Goal: Navigation & Orientation: Find specific page/section

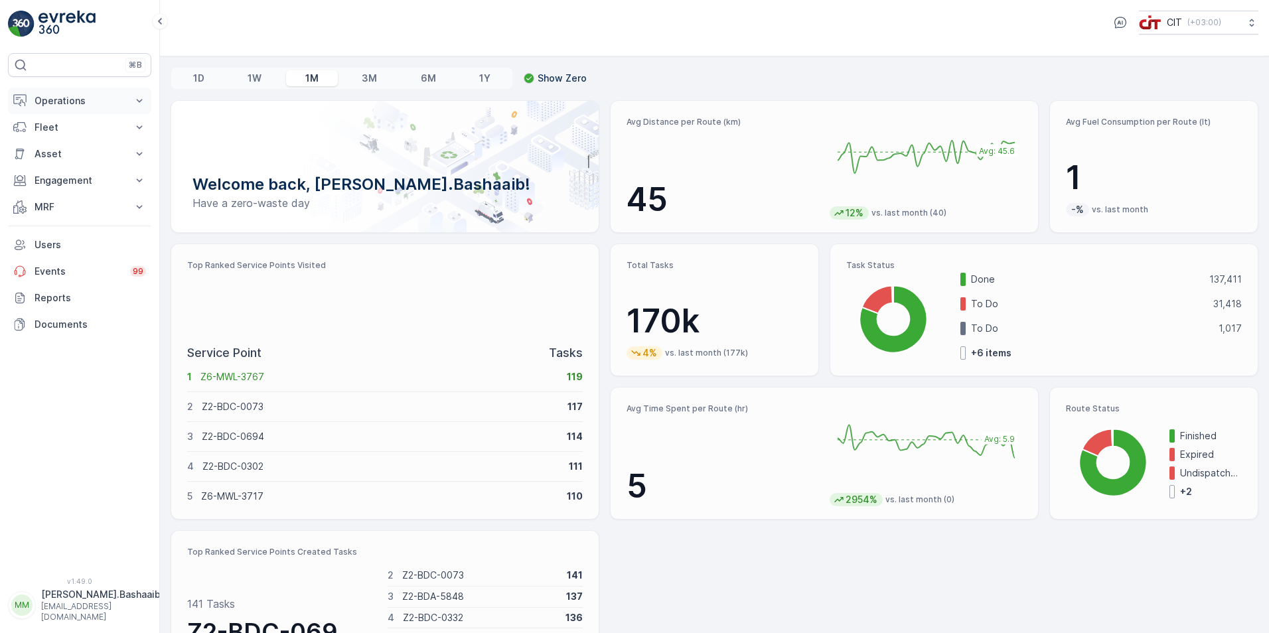
click at [99, 106] on p "Operations" at bounding box center [80, 100] width 90 height 13
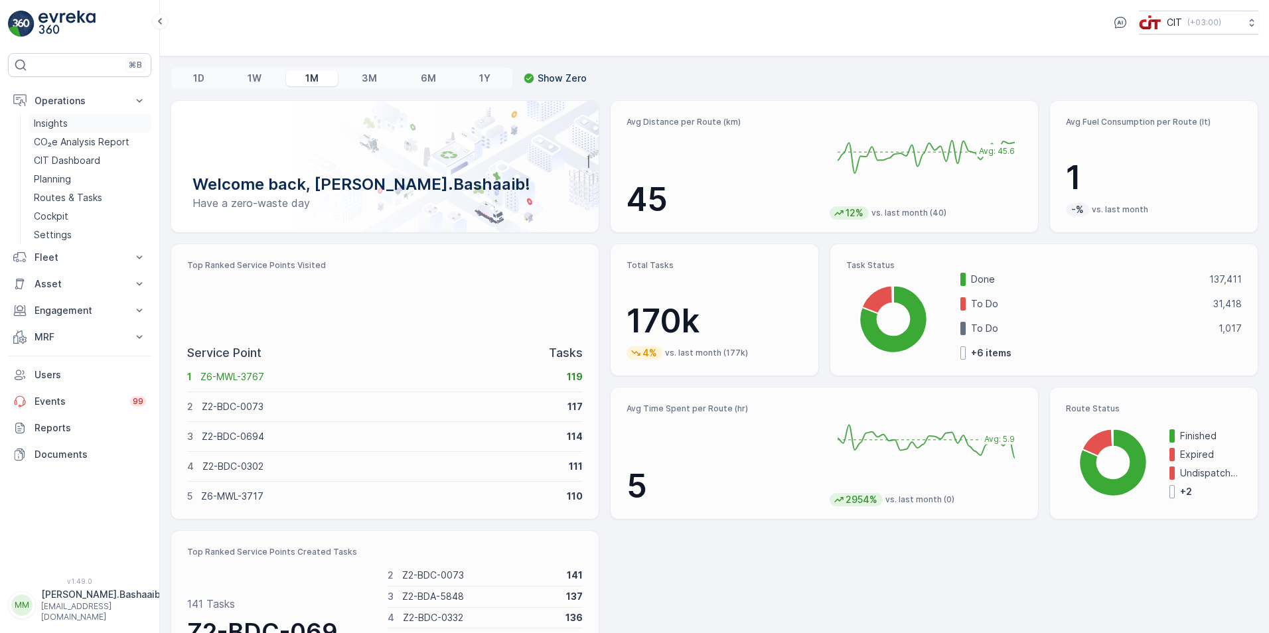
click at [80, 124] on link "Insights" at bounding box center [90, 123] width 123 height 19
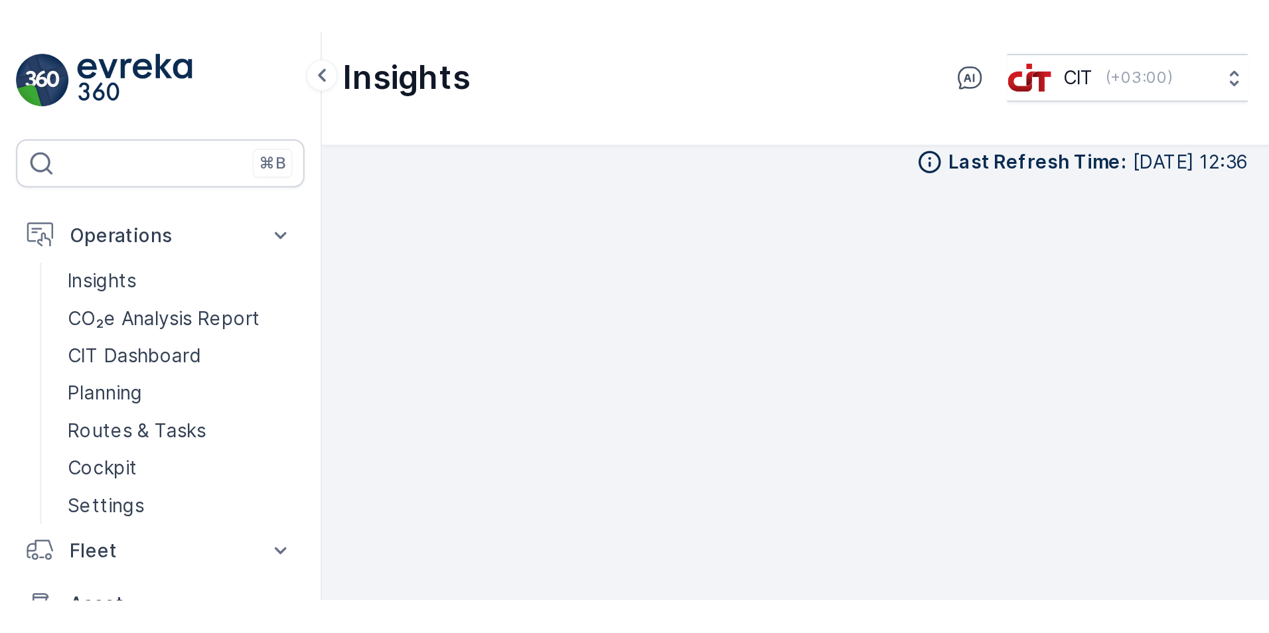
scroll to position [13, 0]
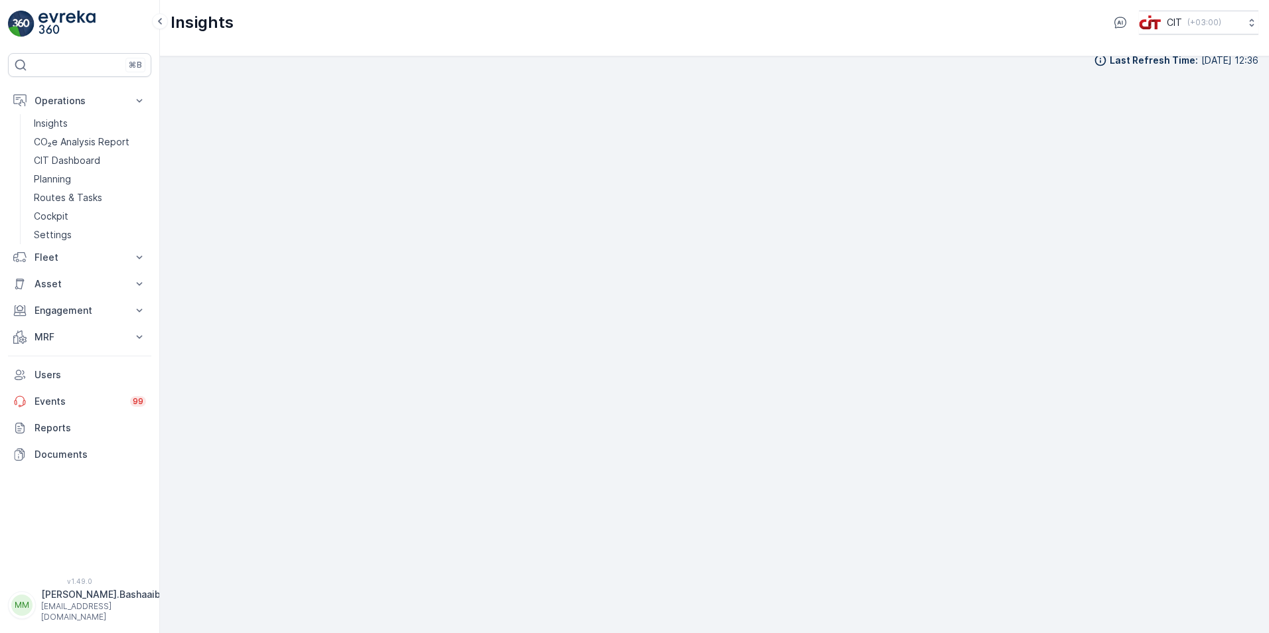
click at [58, 602] on p "[PERSON_NAME].Bashaaib" at bounding box center [101, 594] width 120 height 13
click at [49, 578] on span "Log Out" at bounding box center [50, 577] width 36 height 13
